Goal: Task Accomplishment & Management: Use online tool/utility

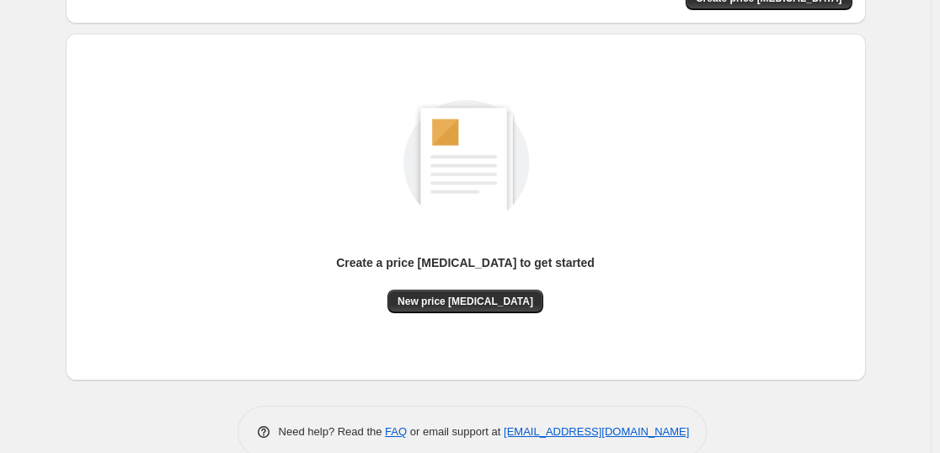
scroll to position [178, 0]
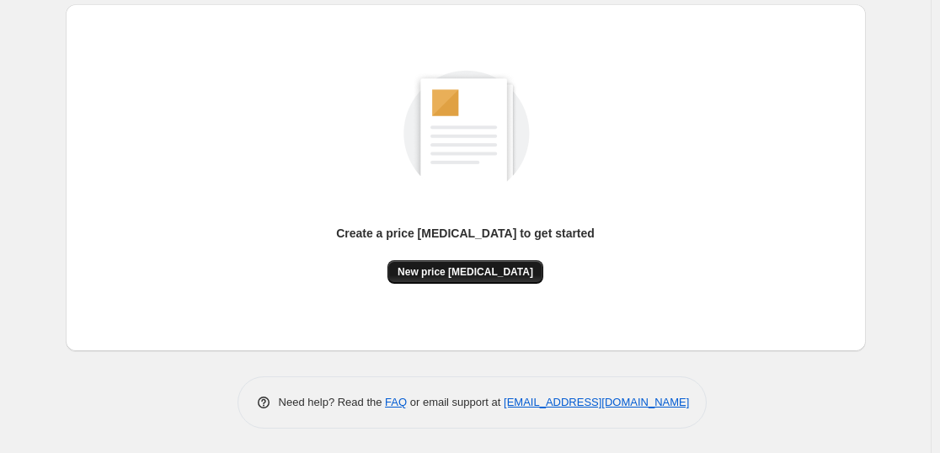
click at [496, 273] on span "New price [MEDICAL_DATA]" at bounding box center [466, 271] width 136 height 13
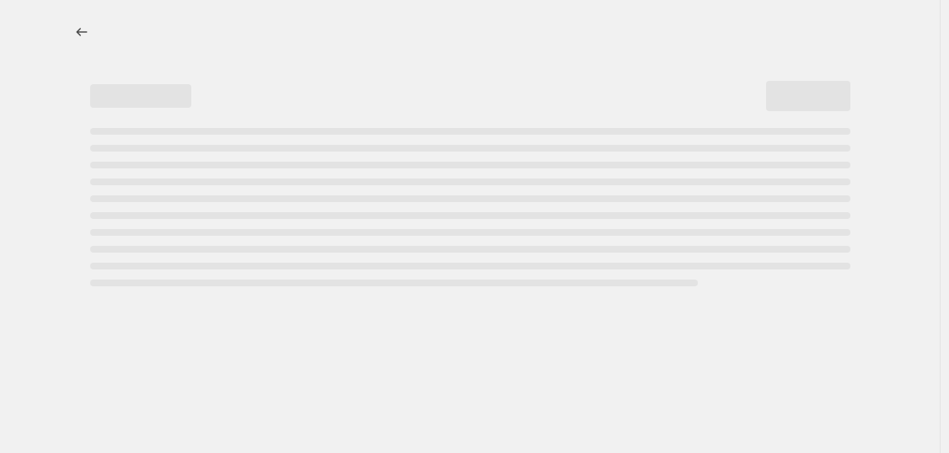
select select "percentage"
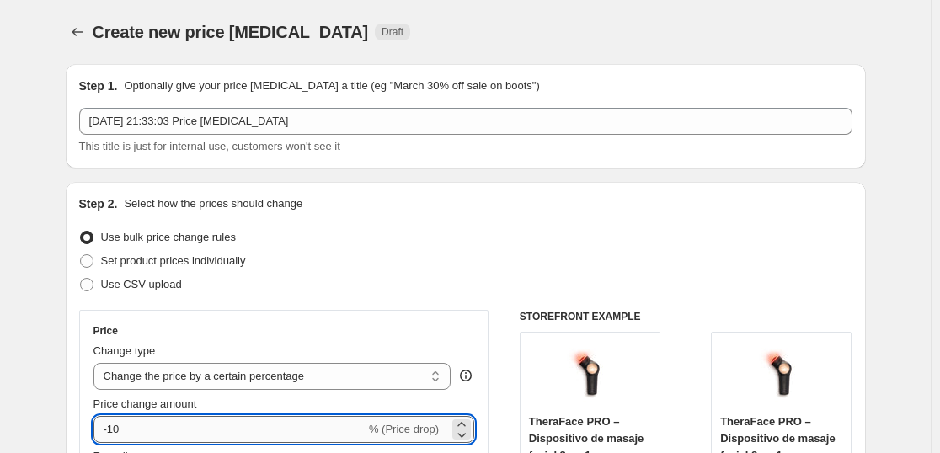
click at [353, 427] on input "-10" at bounding box center [230, 429] width 272 height 27
type input "-1"
type input "-4"
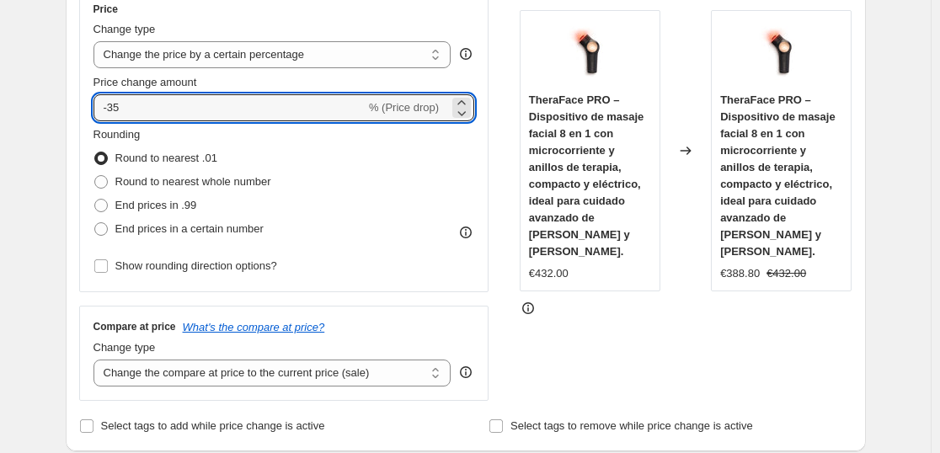
scroll to position [1427, 0]
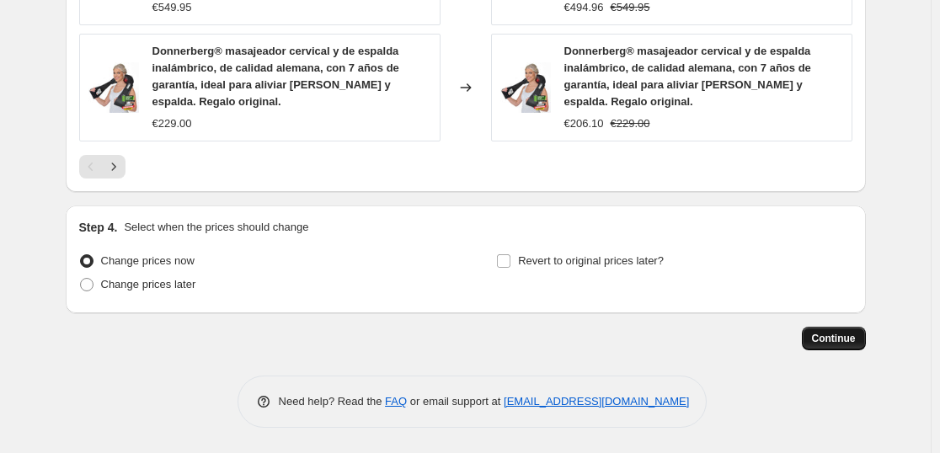
type input "-35"
click at [821, 342] on span "Continue" at bounding box center [834, 338] width 44 height 13
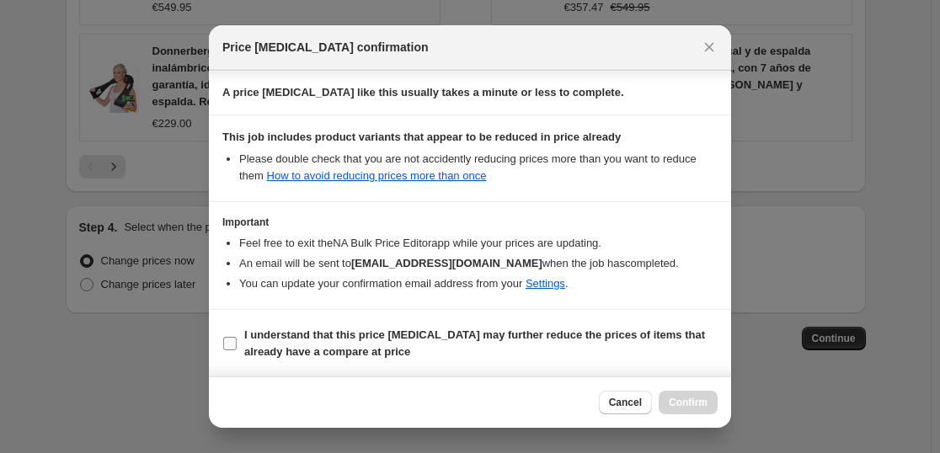
scroll to position [256, 0]
click at [398, 328] on b "I understand that this price [MEDICAL_DATA] may further reduce the prices of it…" at bounding box center [474, 342] width 461 height 29
click at [237, 336] on input "I understand that this price [MEDICAL_DATA] may further reduce the prices of it…" at bounding box center [229, 342] width 13 height 13
checkbox input "true"
click at [692, 398] on span "Confirm" at bounding box center [688, 402] width 39 height 13
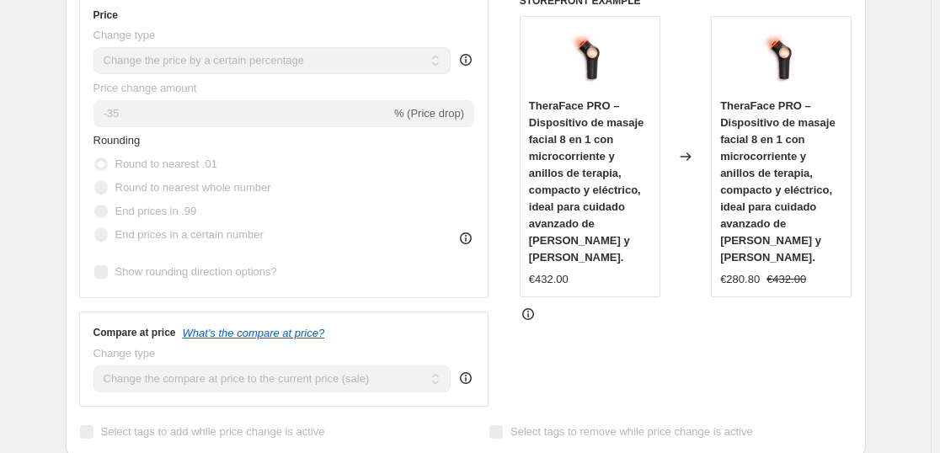
scroll to position [437, 0]
